Goal: Information Seeking & Learning: Learn about a topic

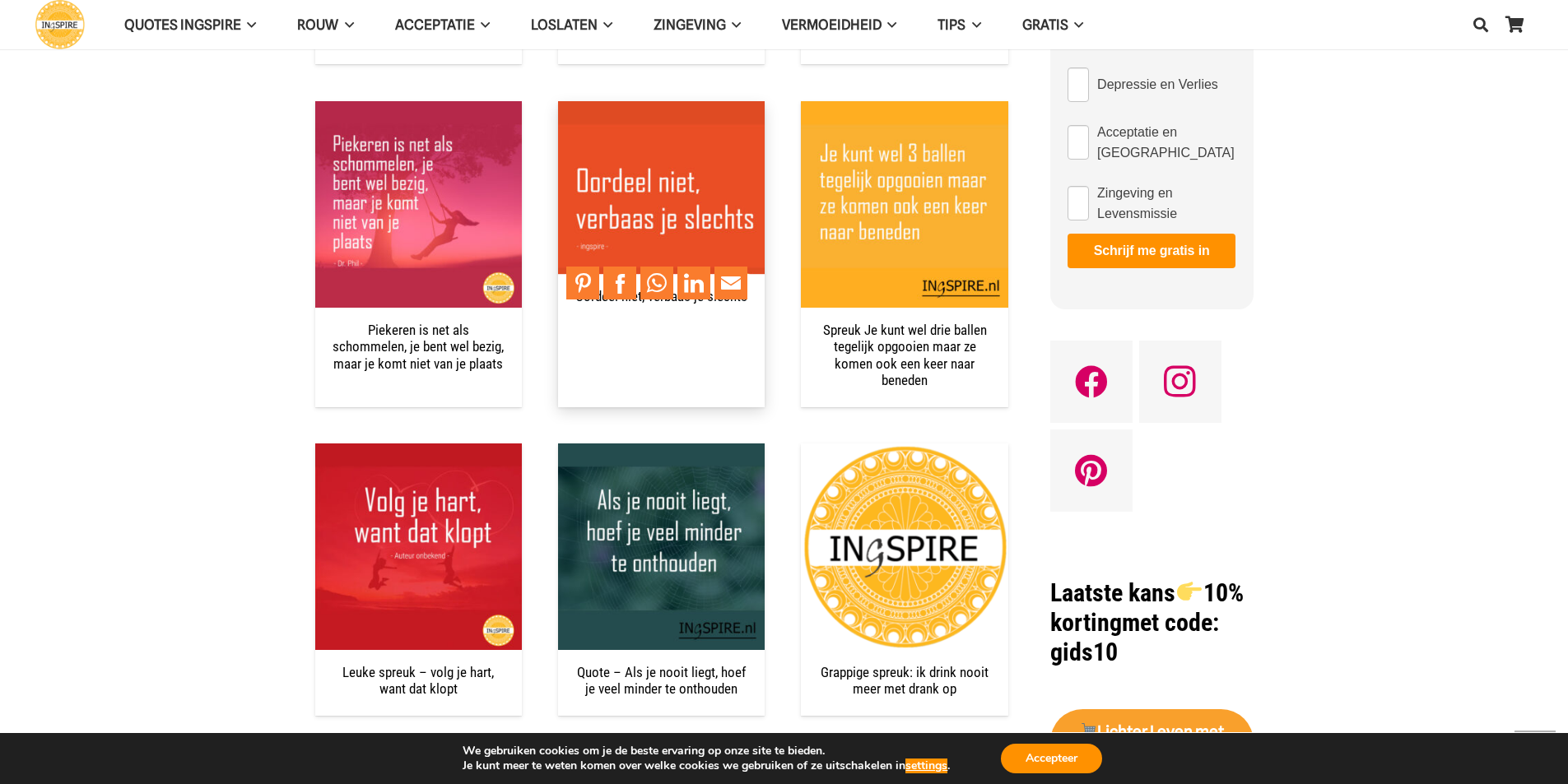
scroll to position [988, 0]
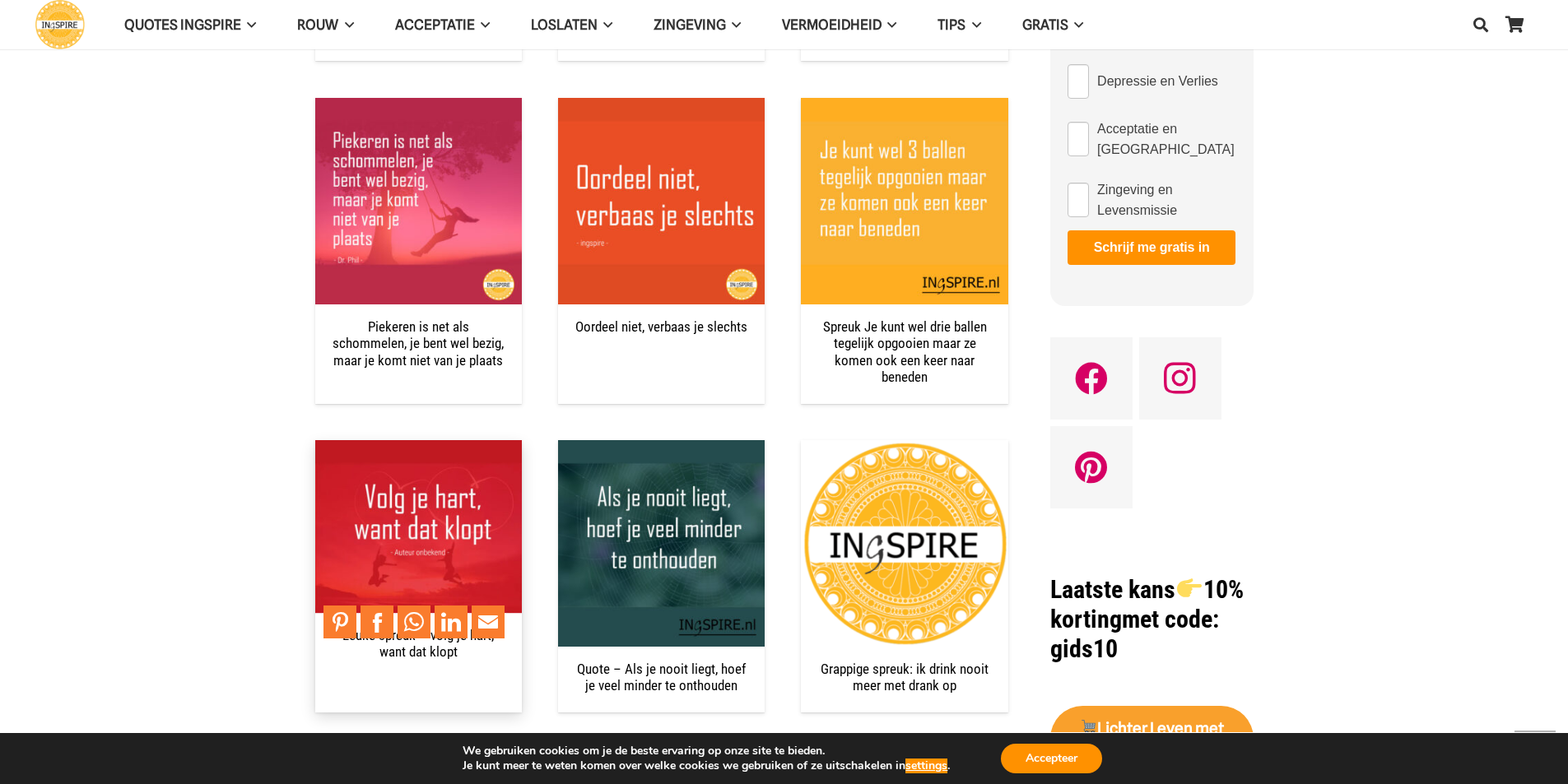
click at [378, 501] on img "Leuke spreuk – volg je hart, want dat klopt" at bounding box center [418, 543] width 206 height 206
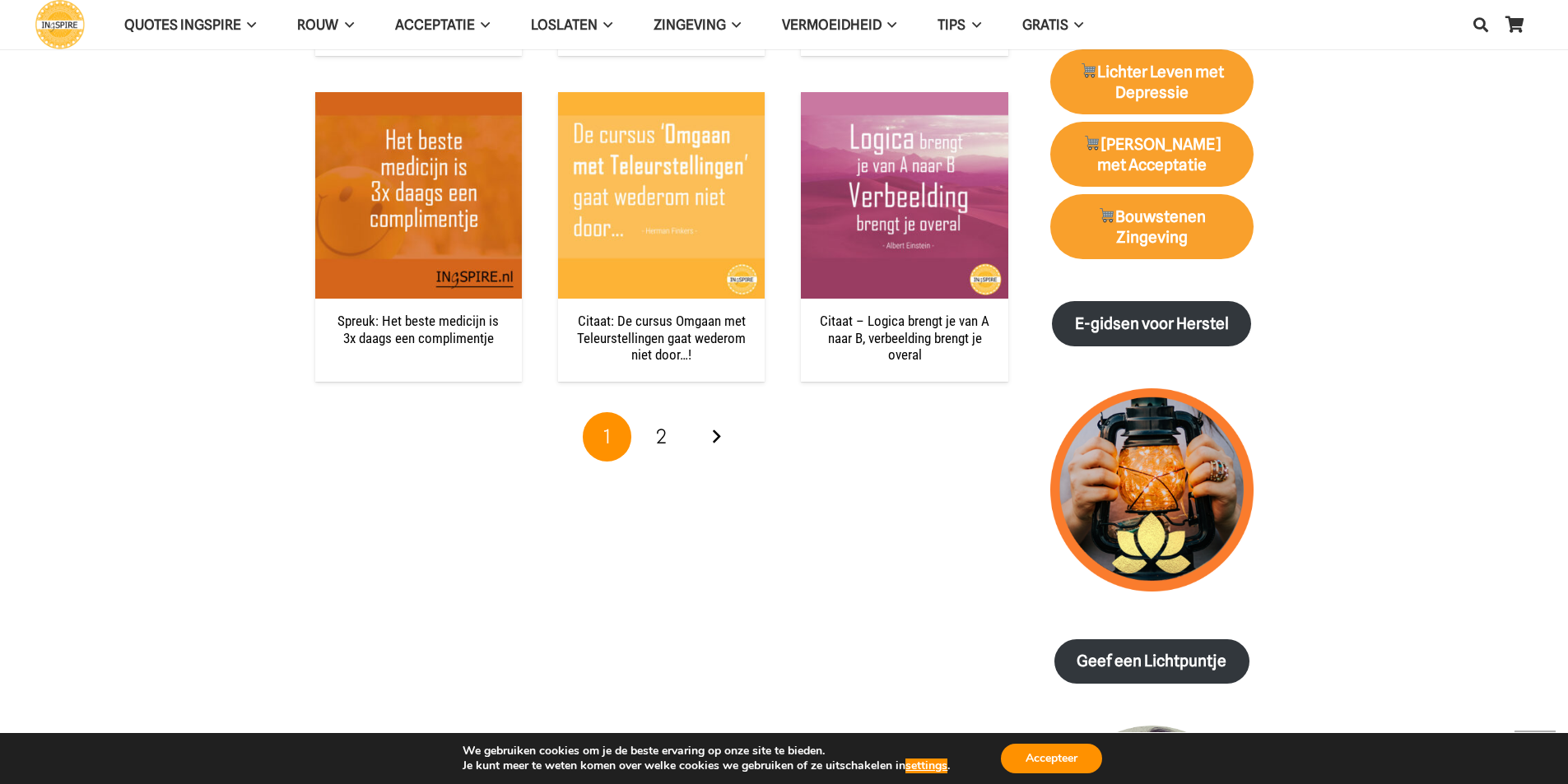
scroll to position [1645, 0]
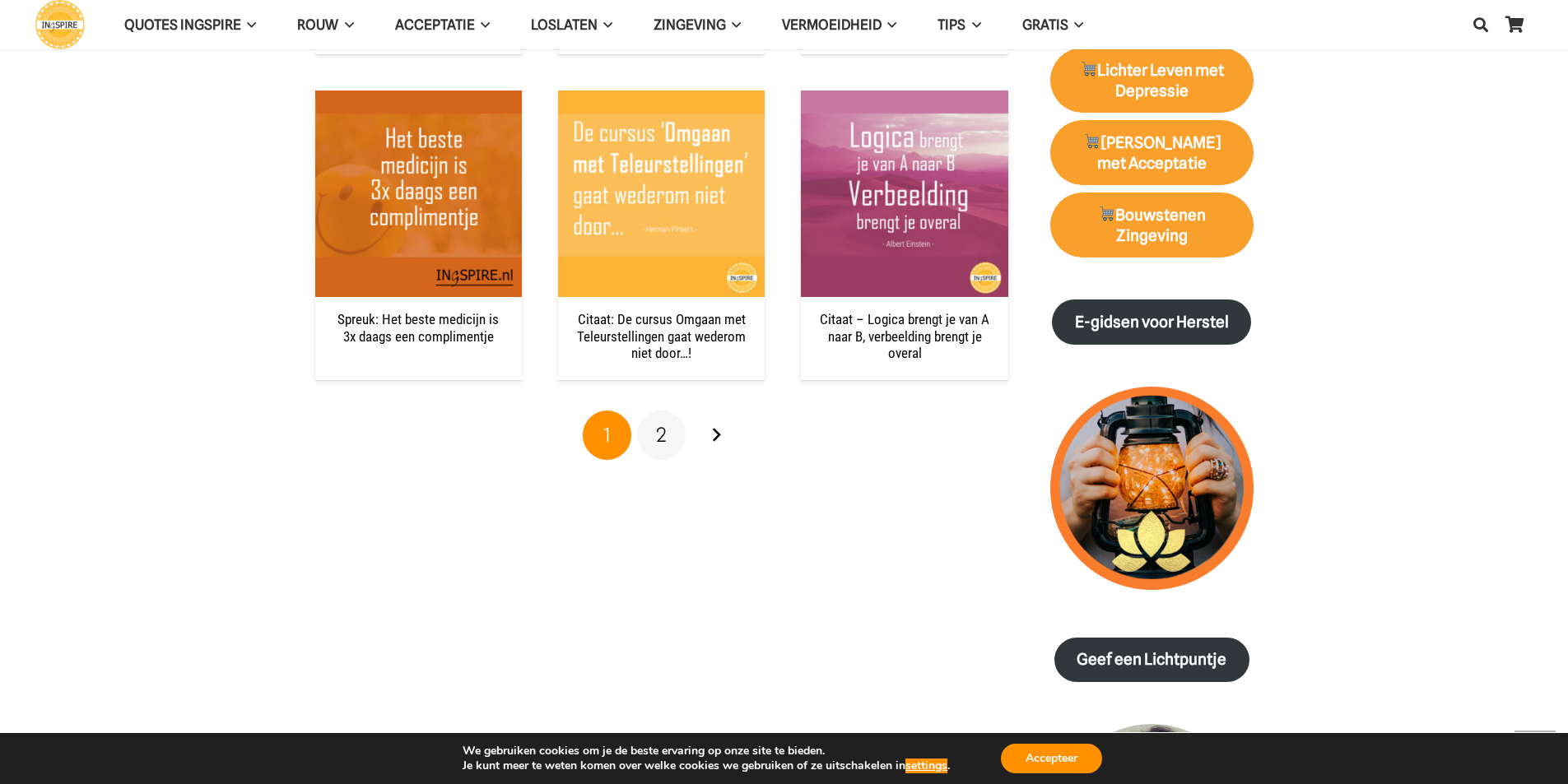
click at [652, 440] on link "2" at bounding box center [661, 435] width 49 height 49
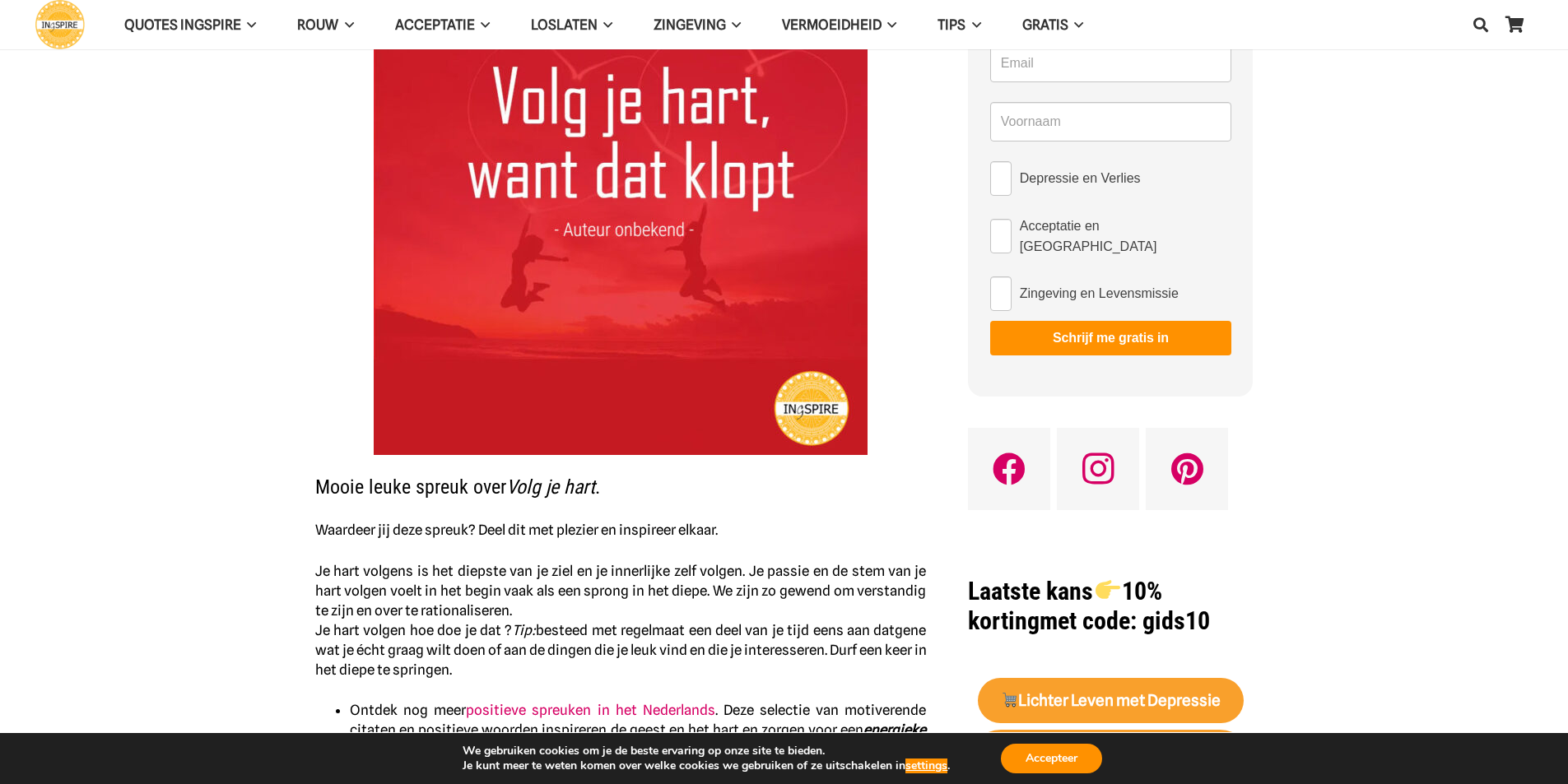
scroll to position [82, 0]
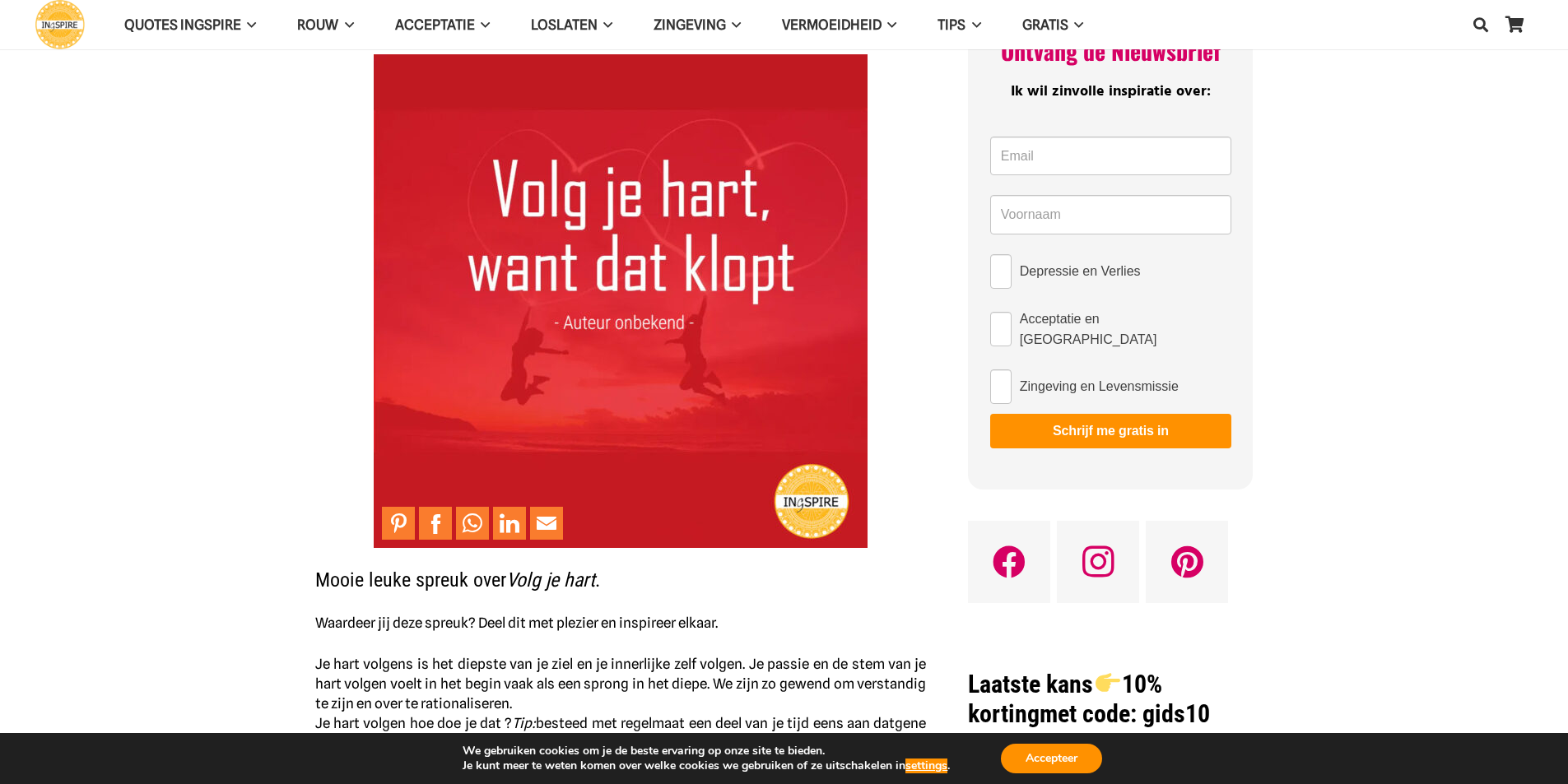
click at [498, 185] on img at bounding box center [620, 301] width 494 height 494
drag, startPoint x: 498, startPoint y: 185, endPoint x: 689, endPoint y: 226, distance: 195.4
click at [692, 225] on img at bounding box center [620, 301] width 494 height 494
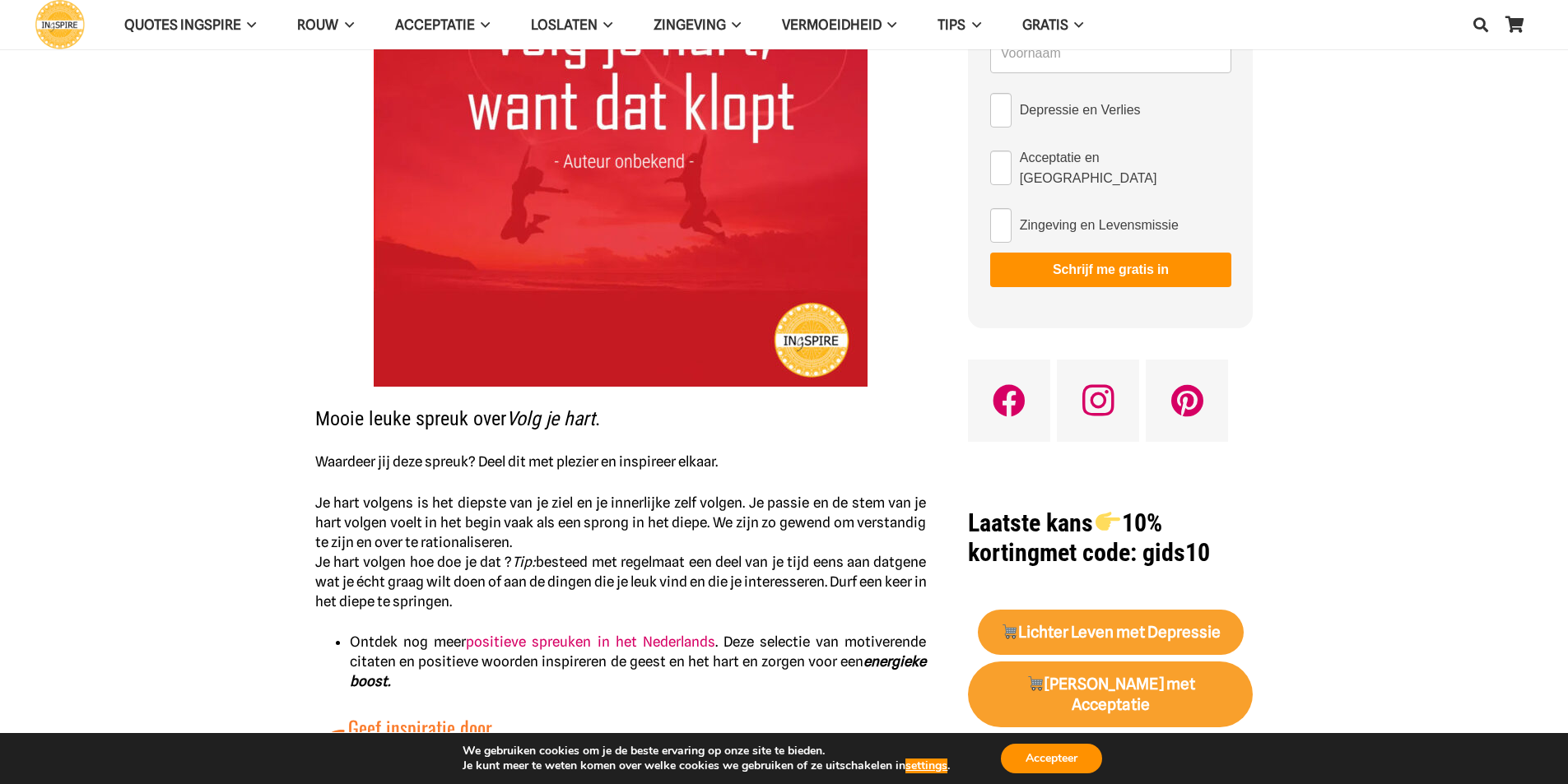
scroll to position [0, 0]
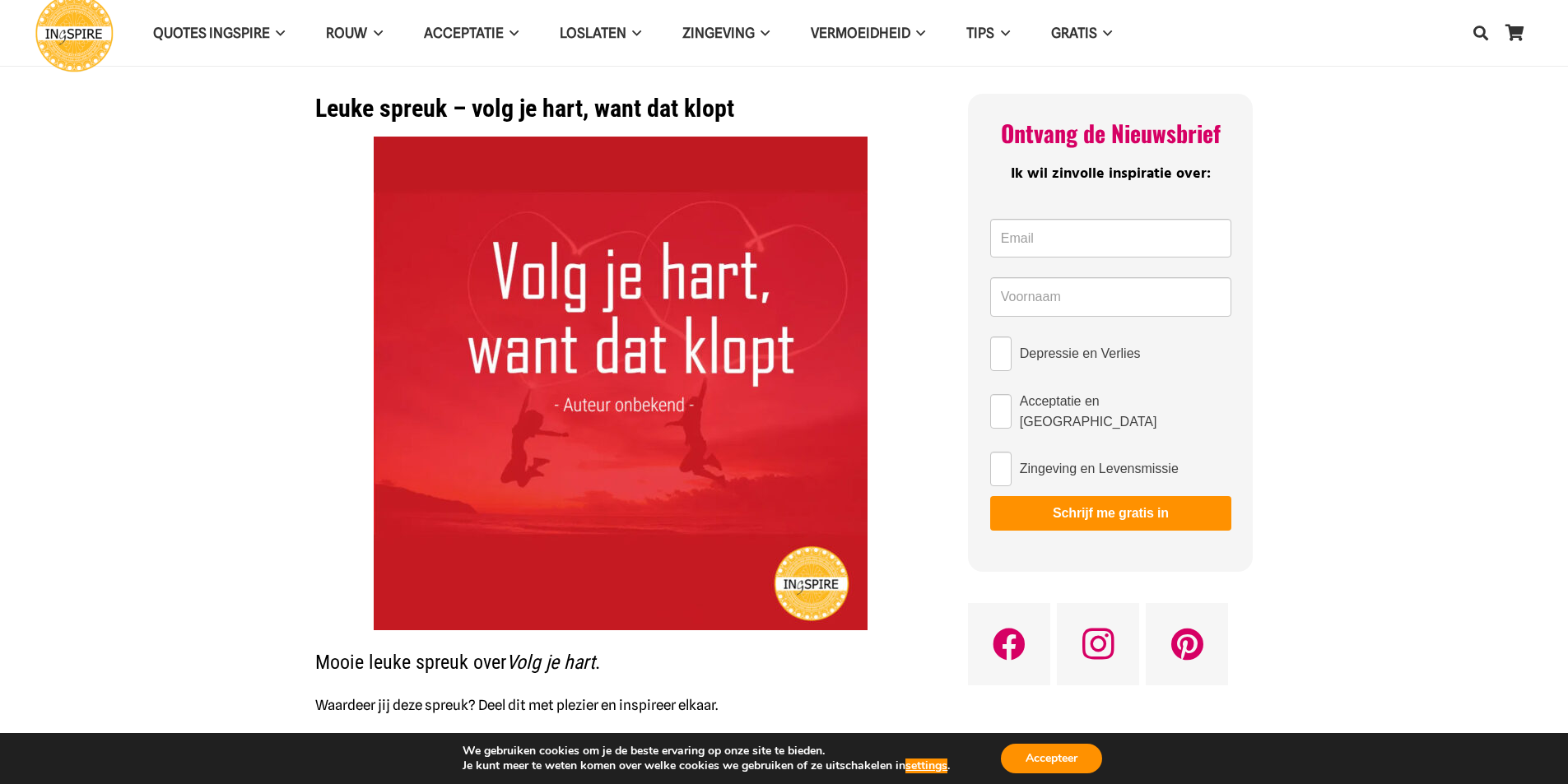
click at [475, 106] on h1 "Leuke spreuk – volg je hart, want dat klopt" at bounding box center [621, 108] width 611 height 30
drag, startPoint x: 472, startPoint y: 107, endPoint x: 541, endPoint y: 120, distance: 70.2
click at [592, 120] on h1 "Leuke spreuk – volg je hart, want dat klopt" at bounding box center [621, 108] width 611 height 30
drag, startPoint x: 176, startPoint y: 198, endPoint x: 189, endPoint y: 196, distance: 13.2
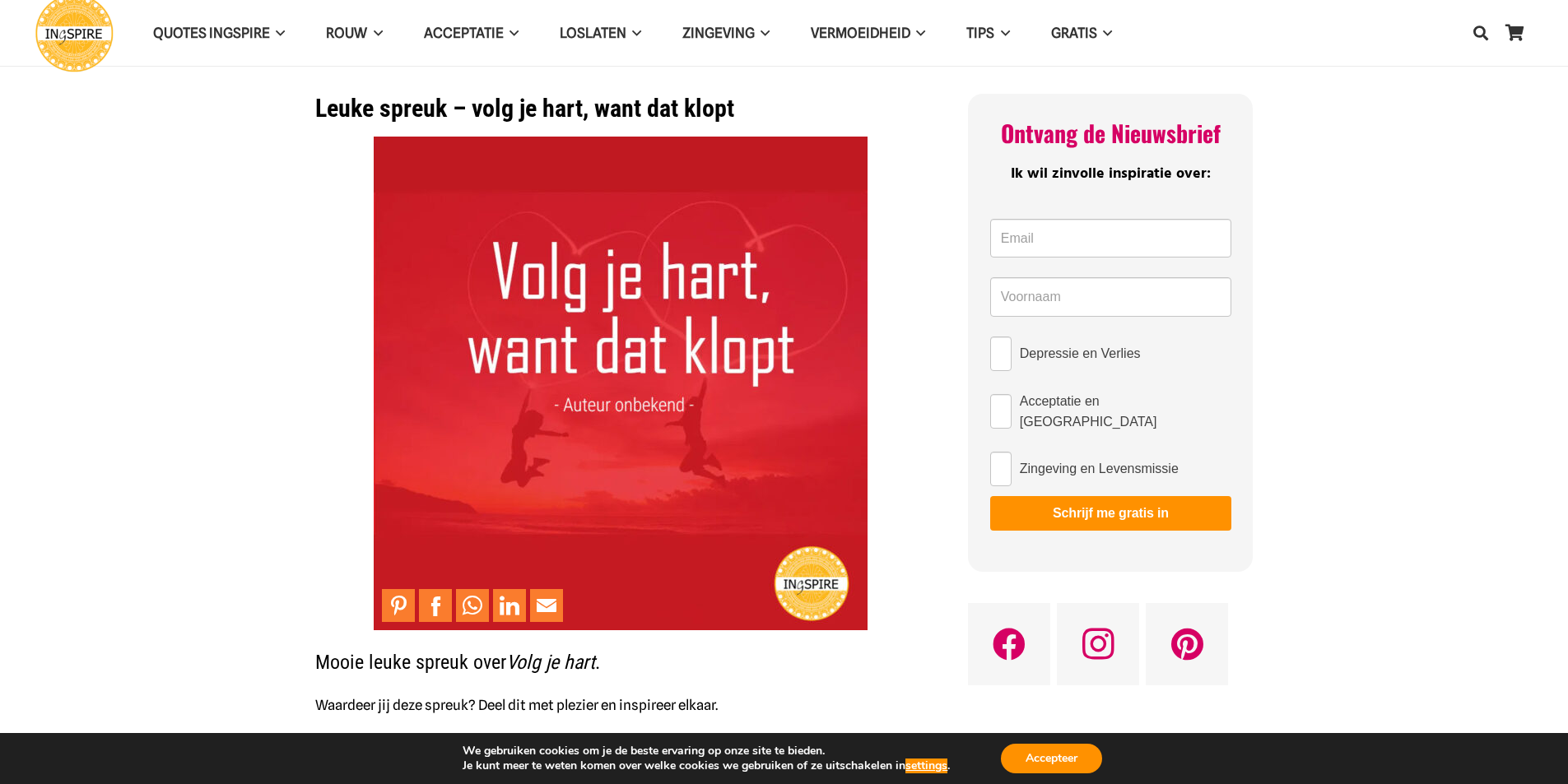
drag, startPoint x: 471, startPoint y: 98, endPoint x: 1250, endPoint y: 415, distance: 841.0
click at [770, 151] on div "Leuke spreuk – volg je hart, want dat klopt Inge Geertzen - Ingspire Mooie leuk…" at bounding box center [621, 562] width 611 height 937
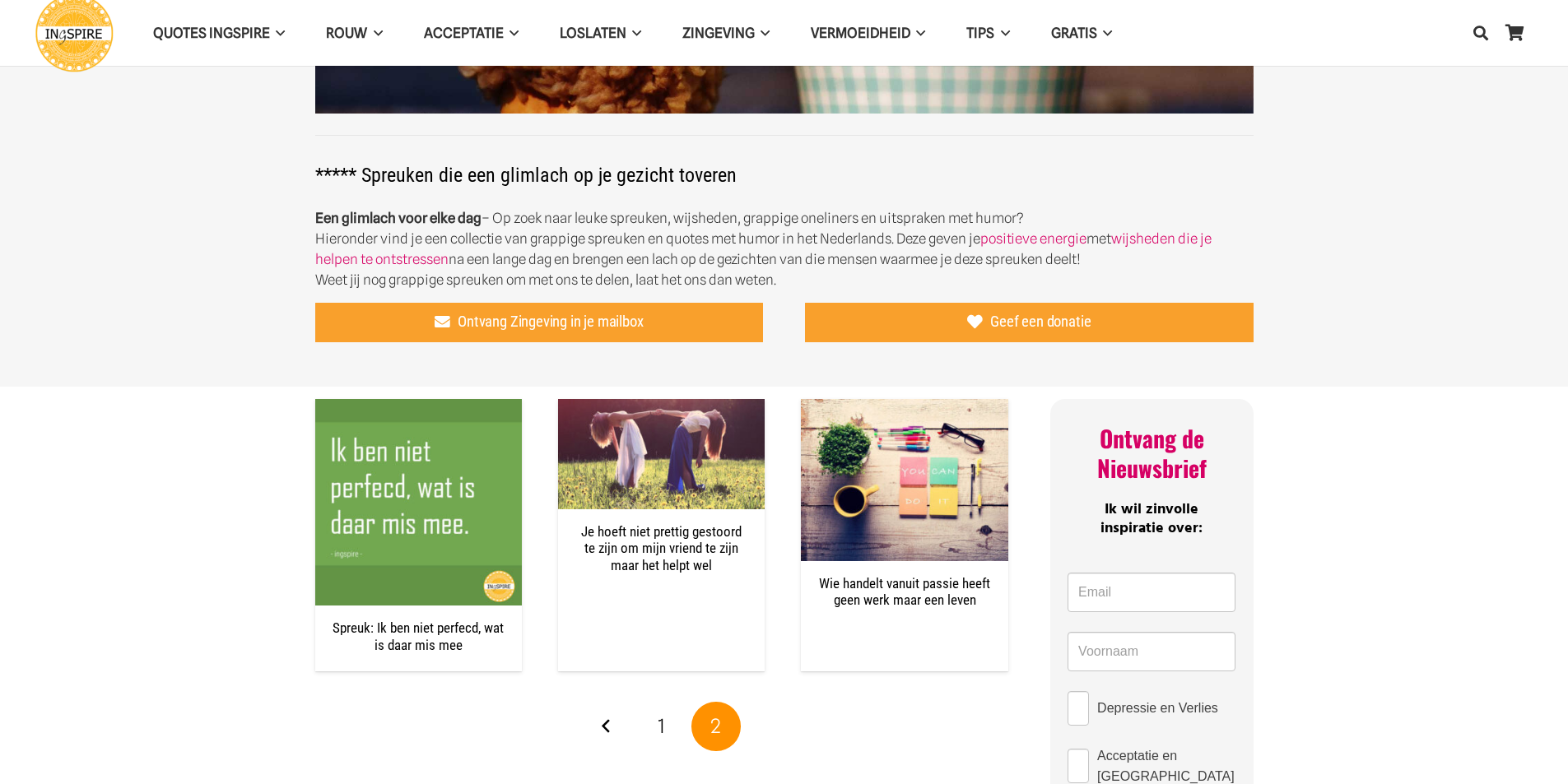
scroll to position [411, 0]
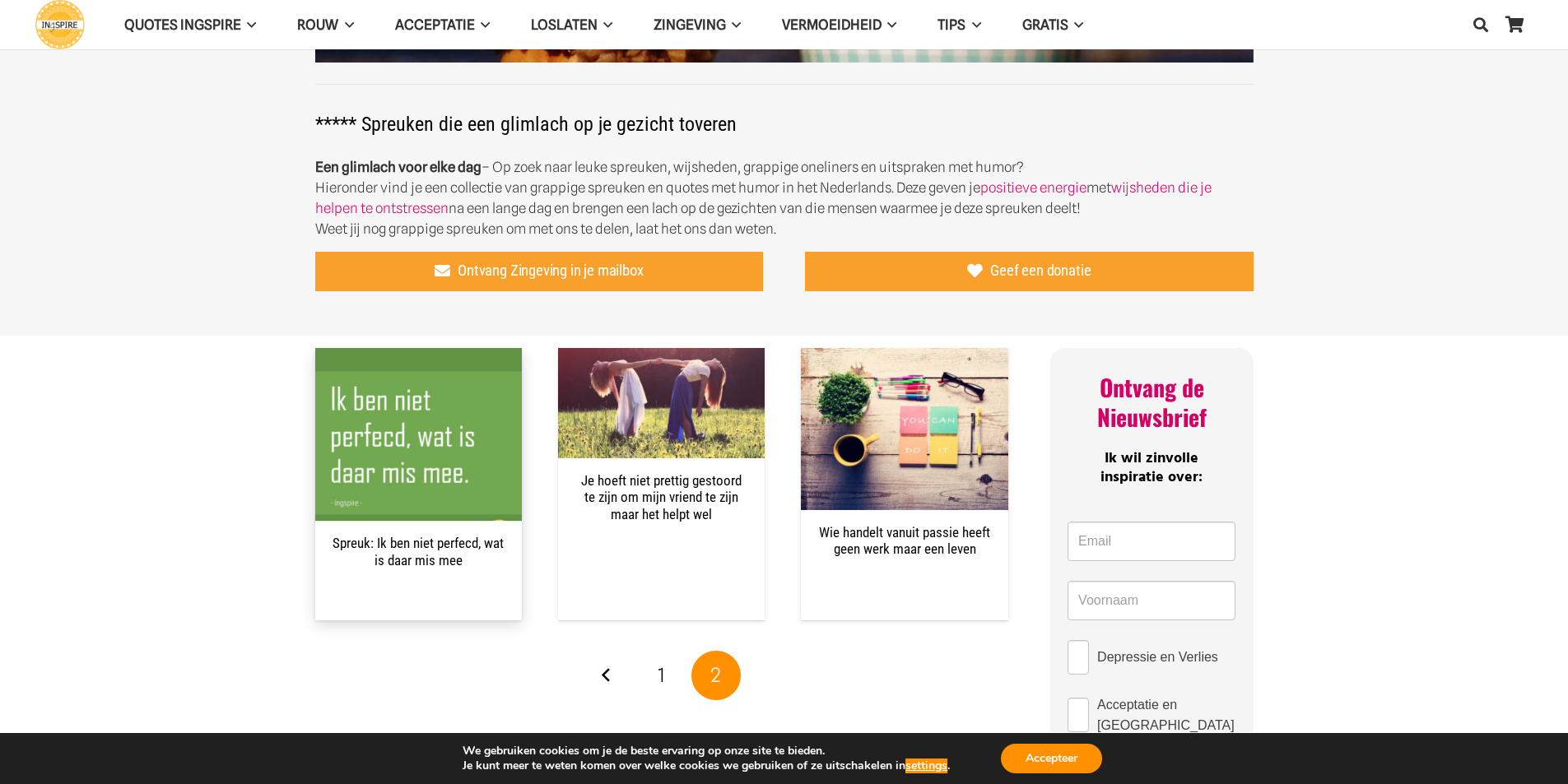
click at [377, 542] on link "Spreuk: Ik ben niet perfecd, wat is daar mis mee" at bounding box center [418, 551] width 171 height 33
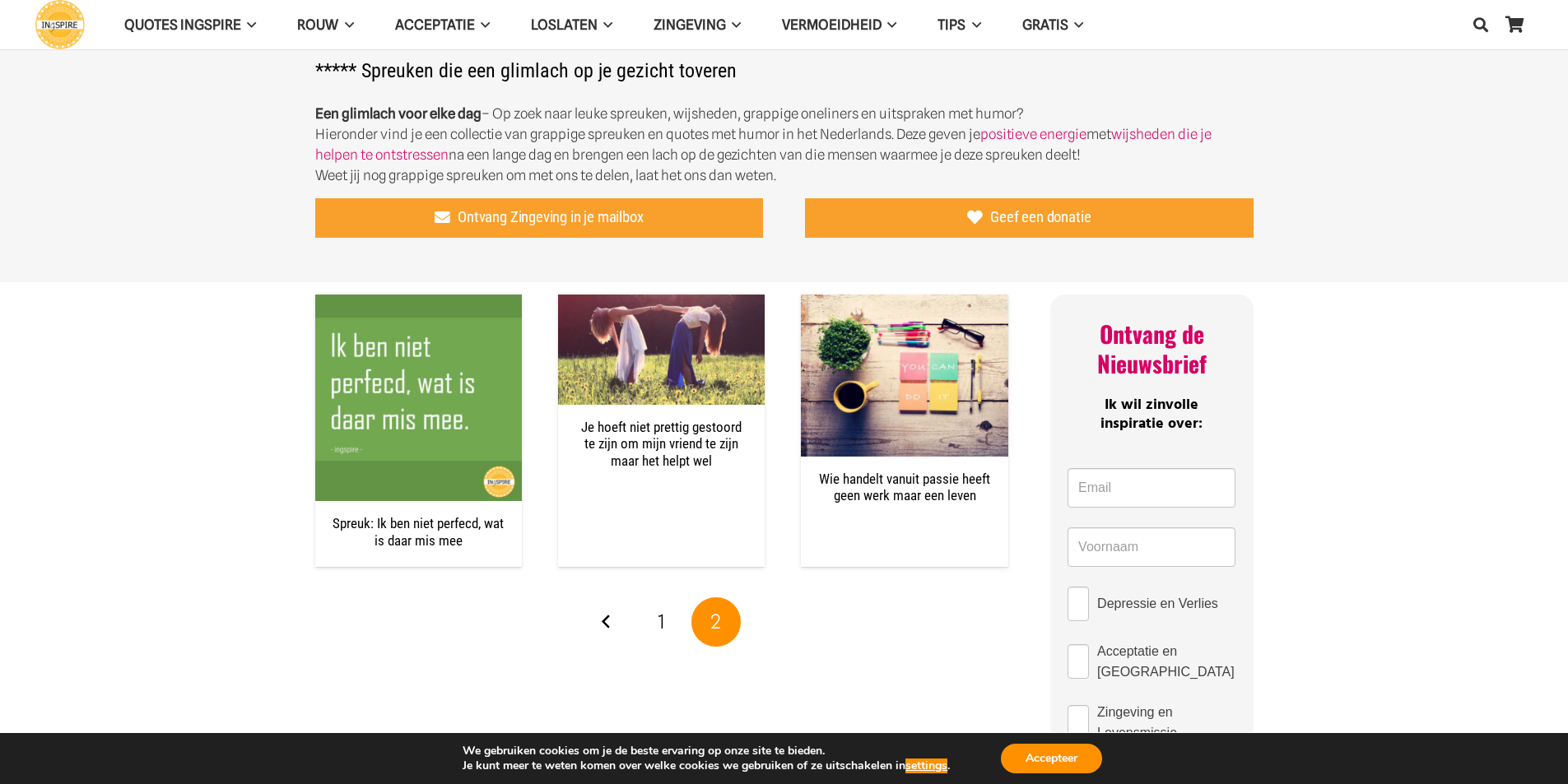
scroll to position [494, 0]
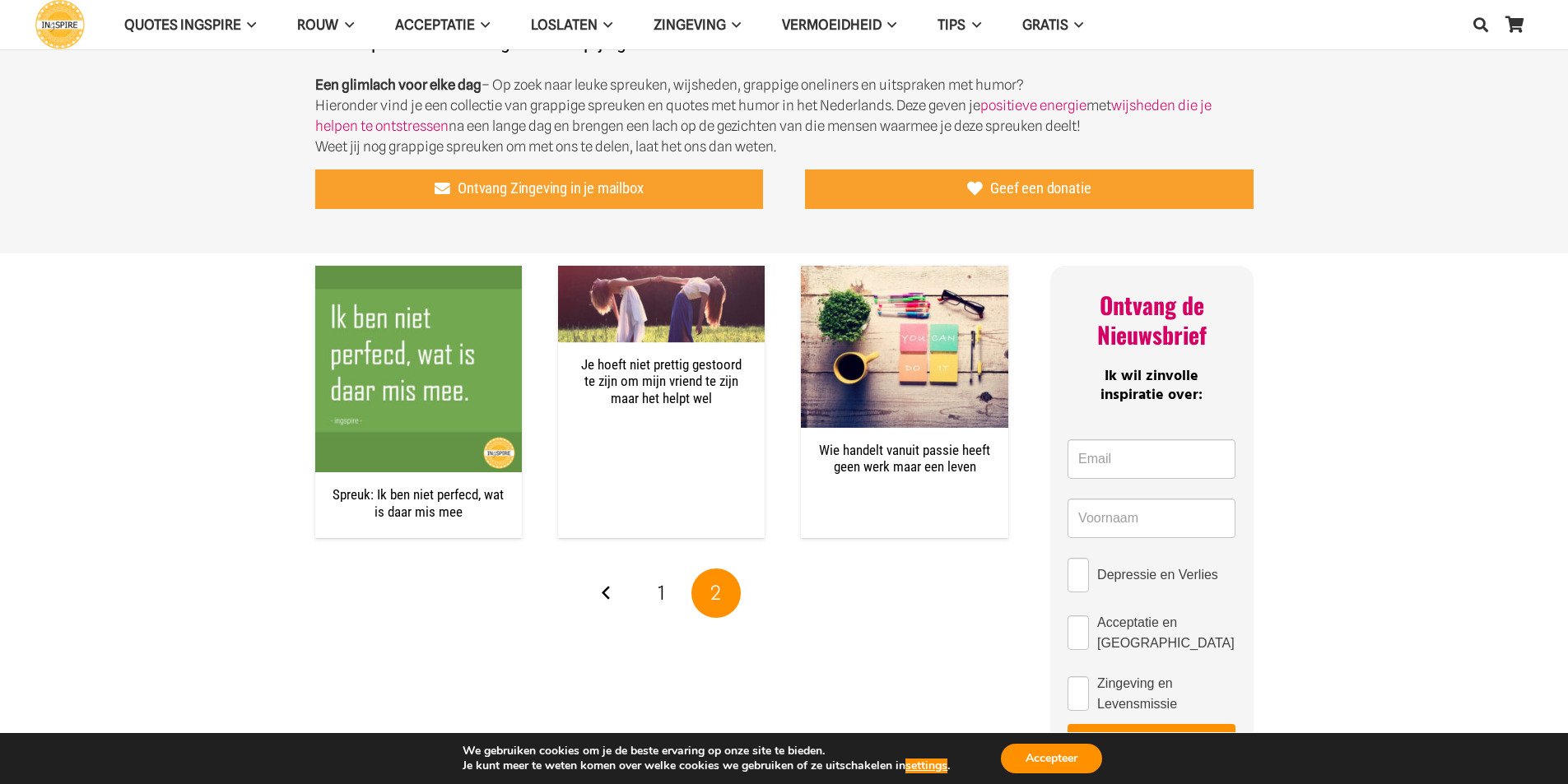
drag, startPoint x: 638, startPoint y: 390, endPoint x: 911, endPoint y: 91, distance: 404.9
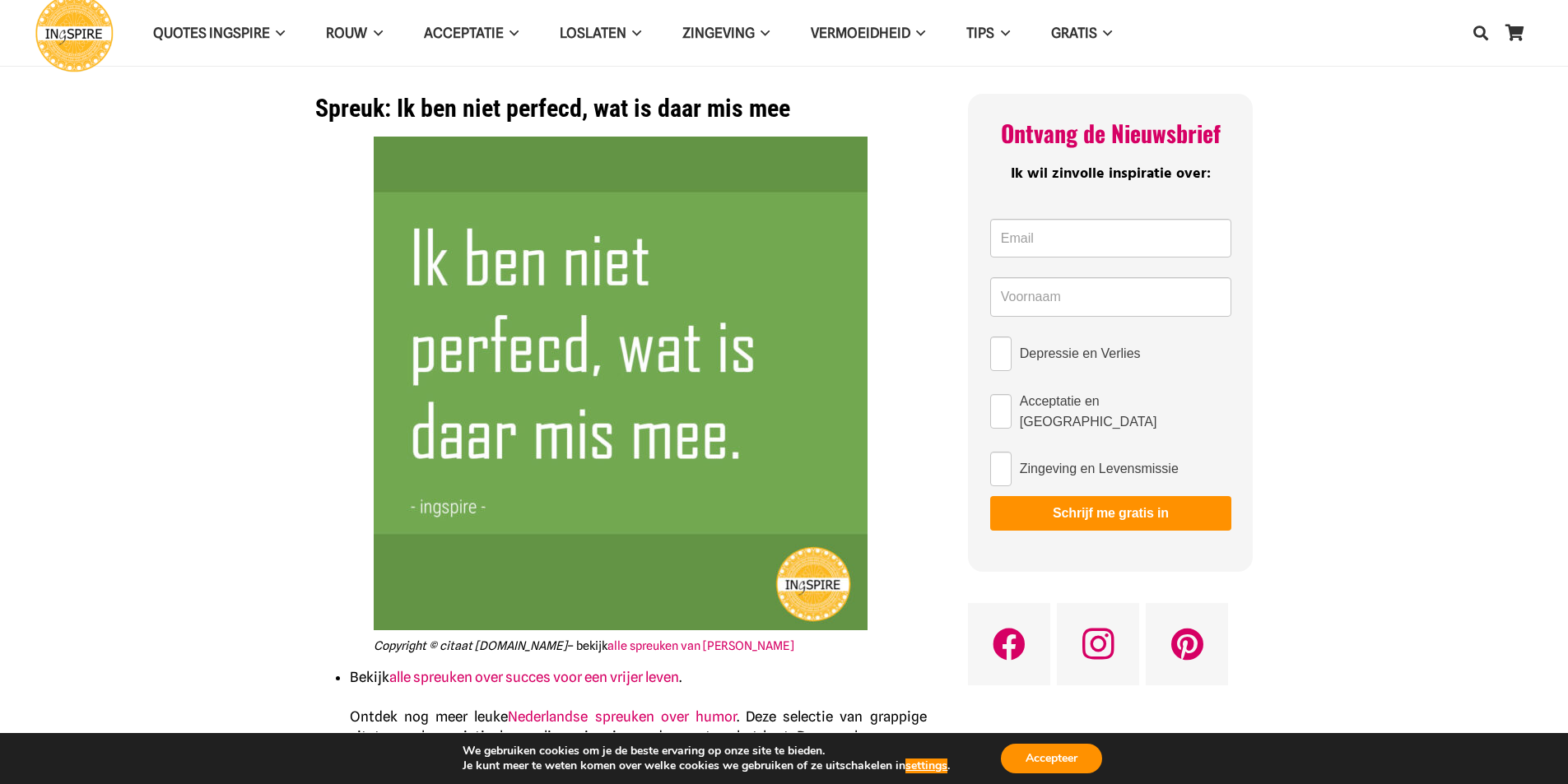
drag, startPoint x: 315, startPoint y: 104, endPoint x: 173, endPoint y: 120, distance: 142.9
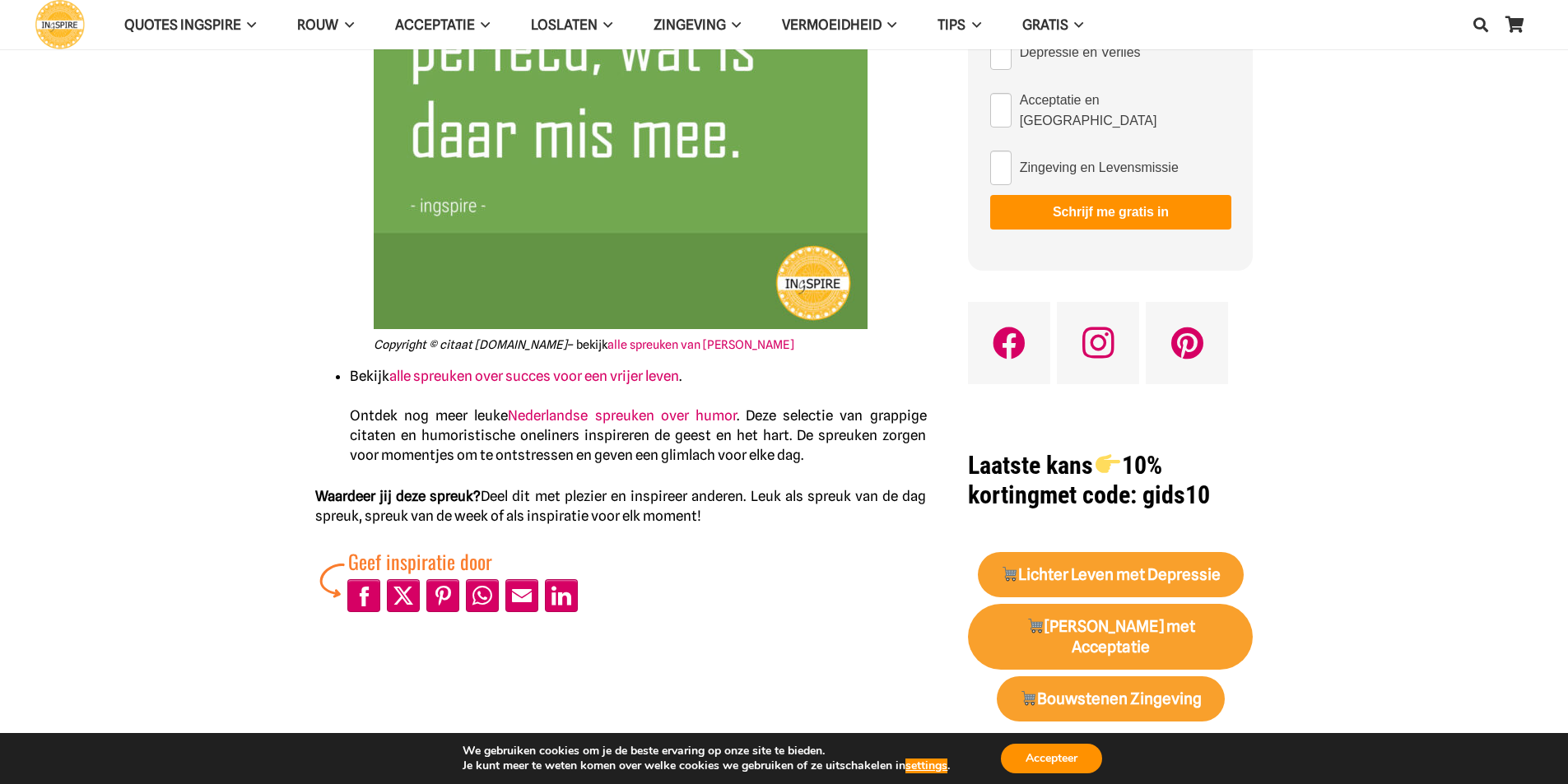
scroll to position [192, 0]
